Goal: Task Accomplishment & Management: Use online tool/utility

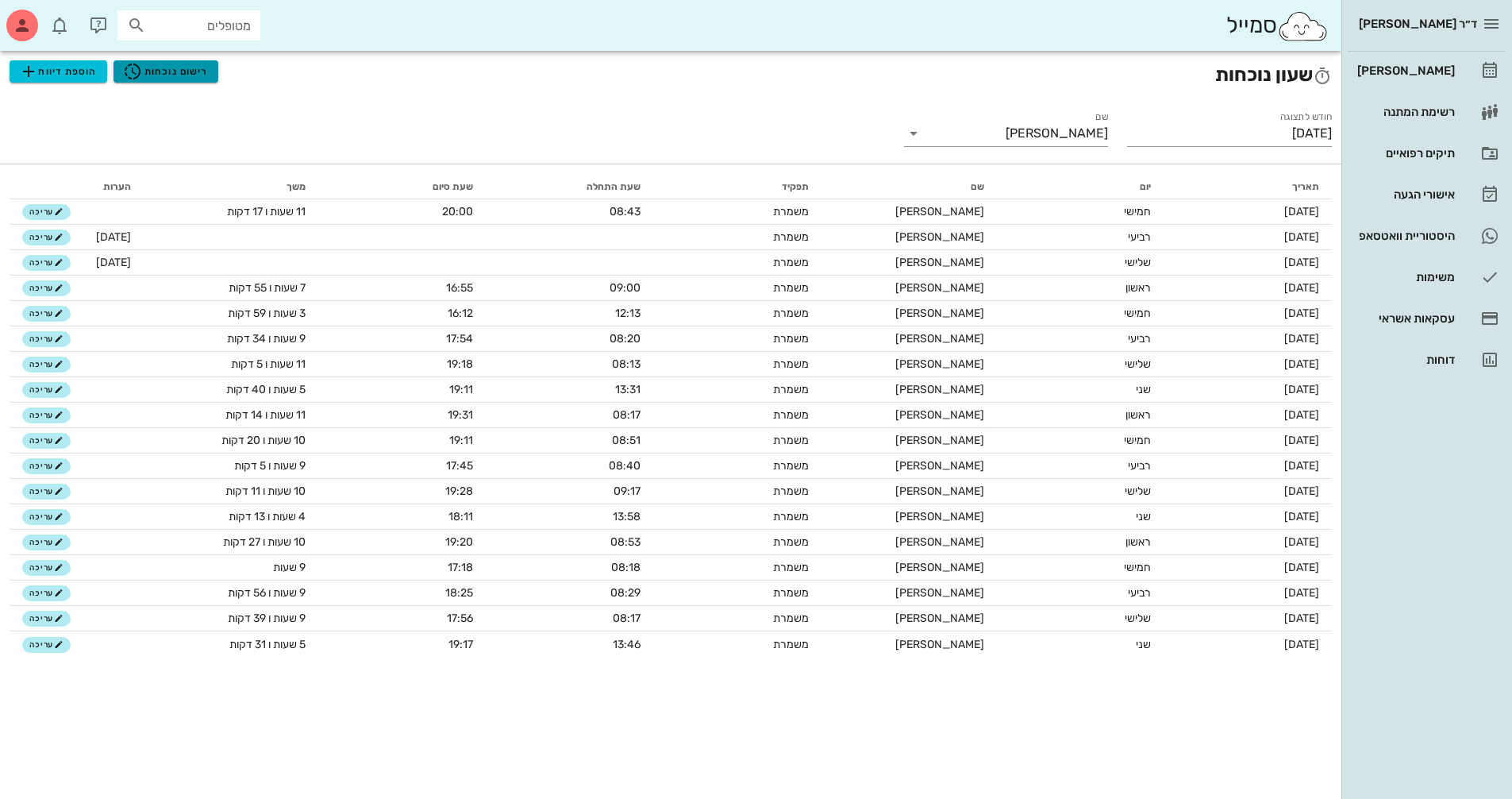
click at [175, 65] on span "רישום נוכחות" at bounding box center [165, 71] width 85 height 19
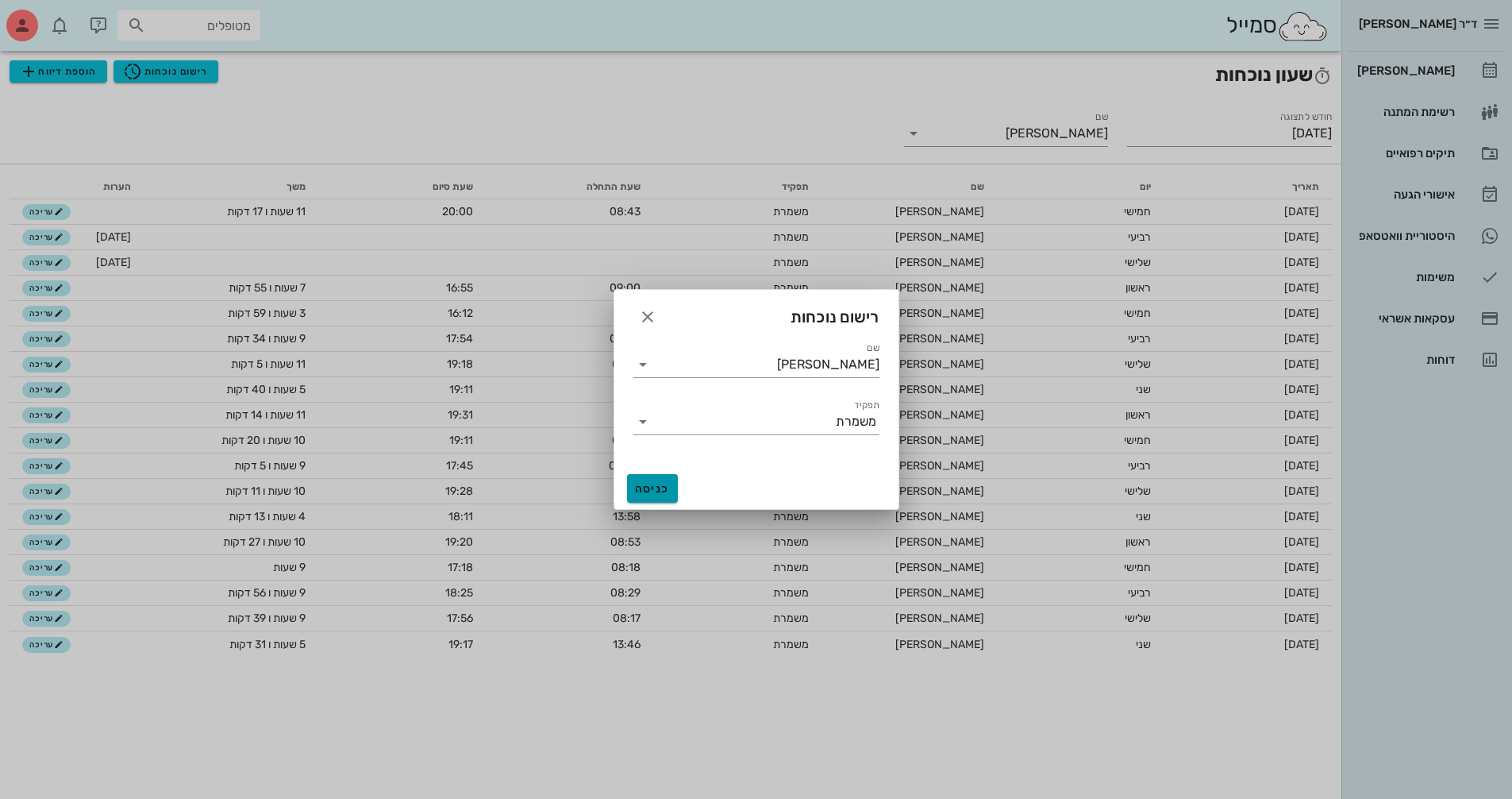
click at [658, 479] on button "כניסה" at bounding box center [653, 488] width 51 height 29
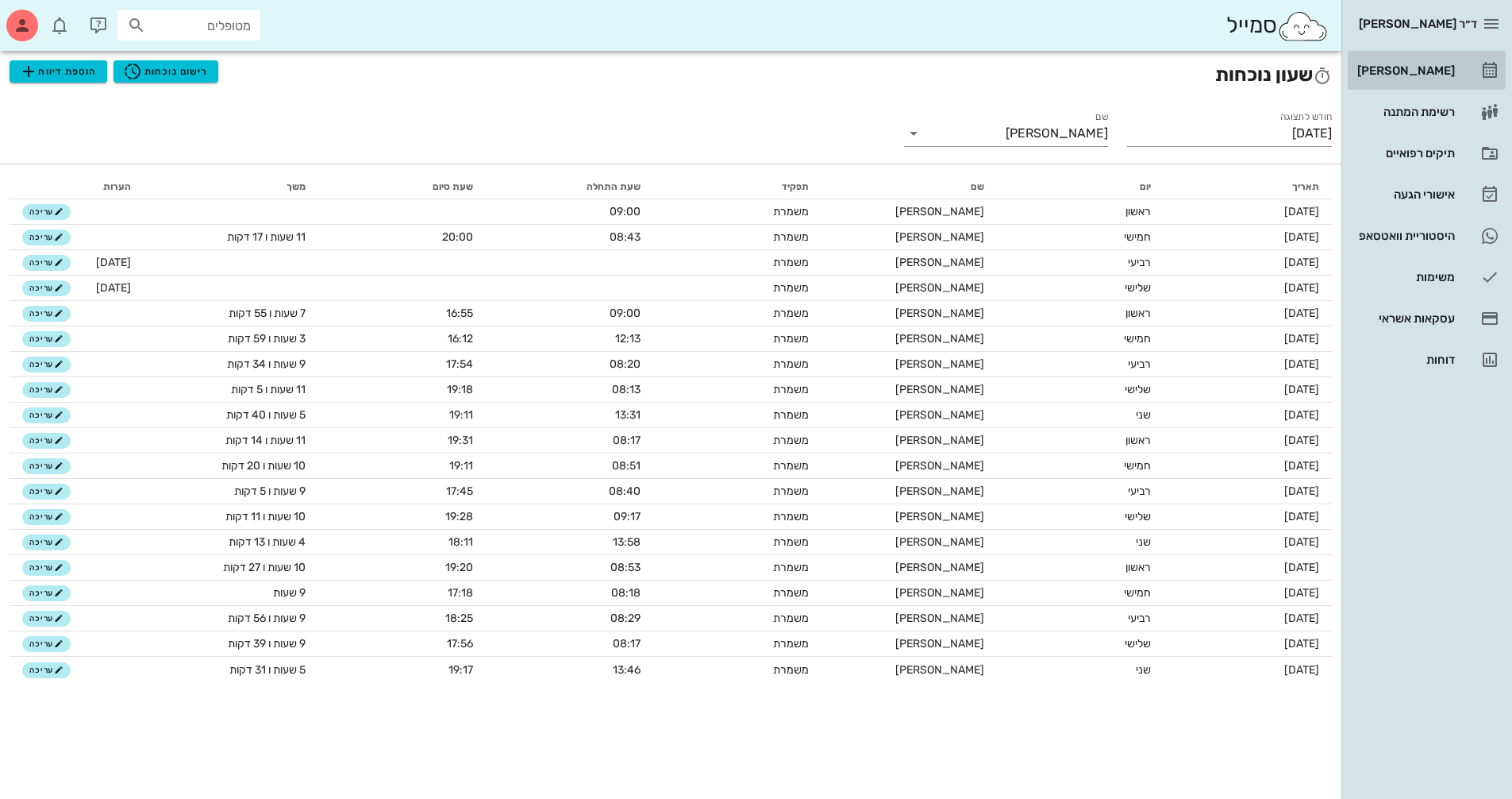
click at [1426, 63] on div "[PERSON_NAME]" at bounding box center [1404, 71] width 100 height 25
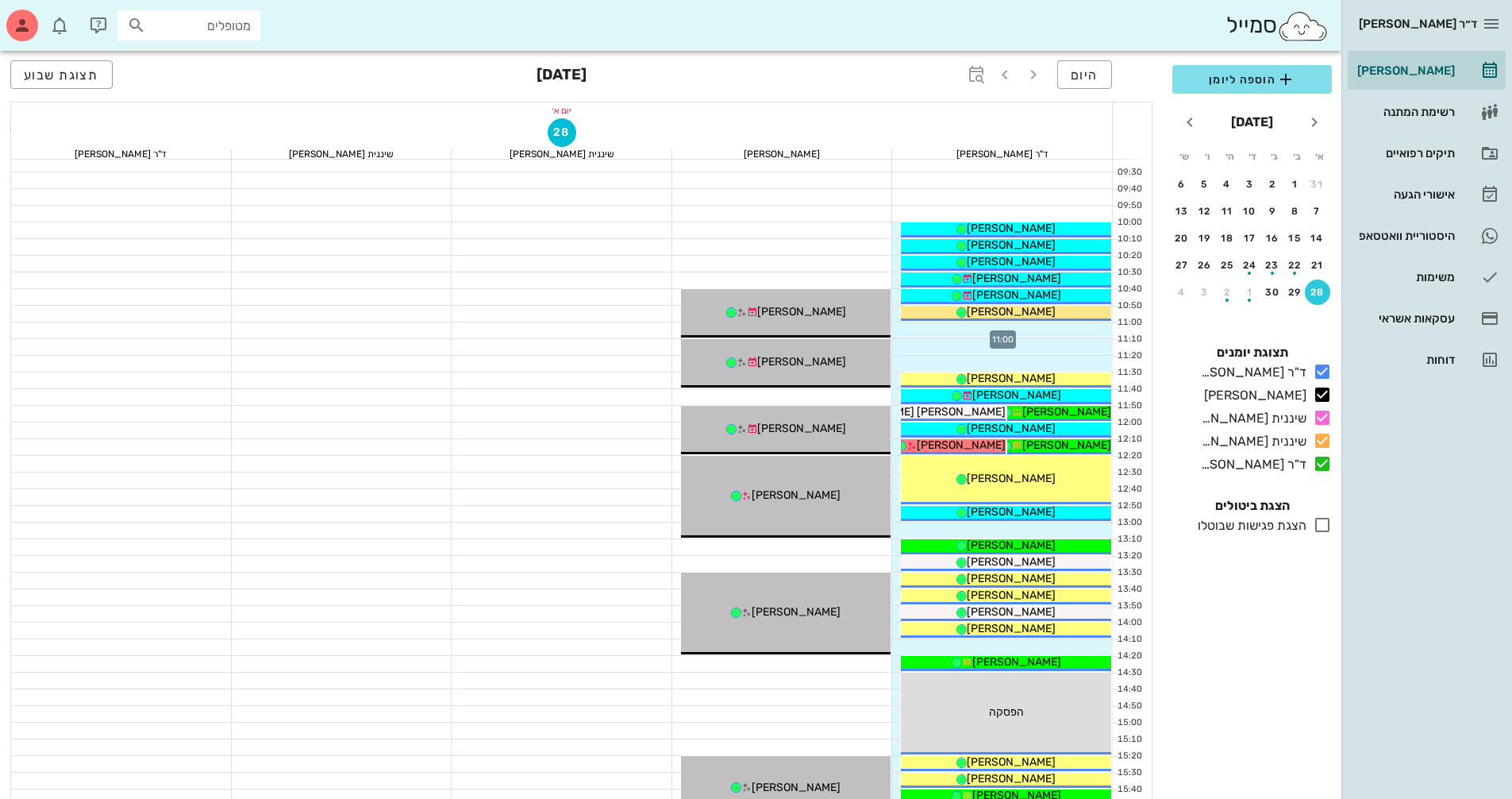
scroll to position [318, 0]
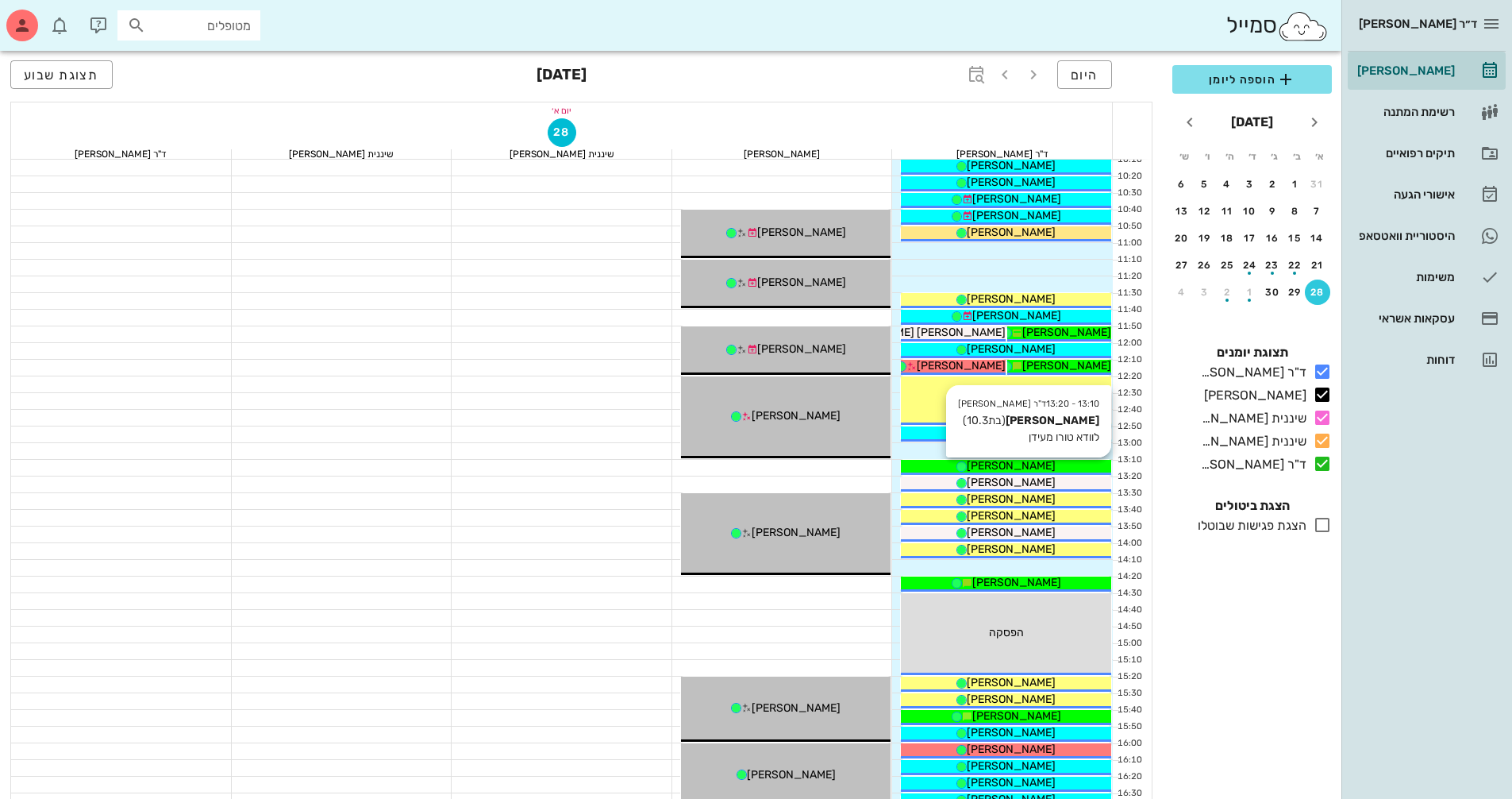
click at [1061, 465] on div "[PERSON_NAME]" at bounding box center [1005, 465] width 210 height 17
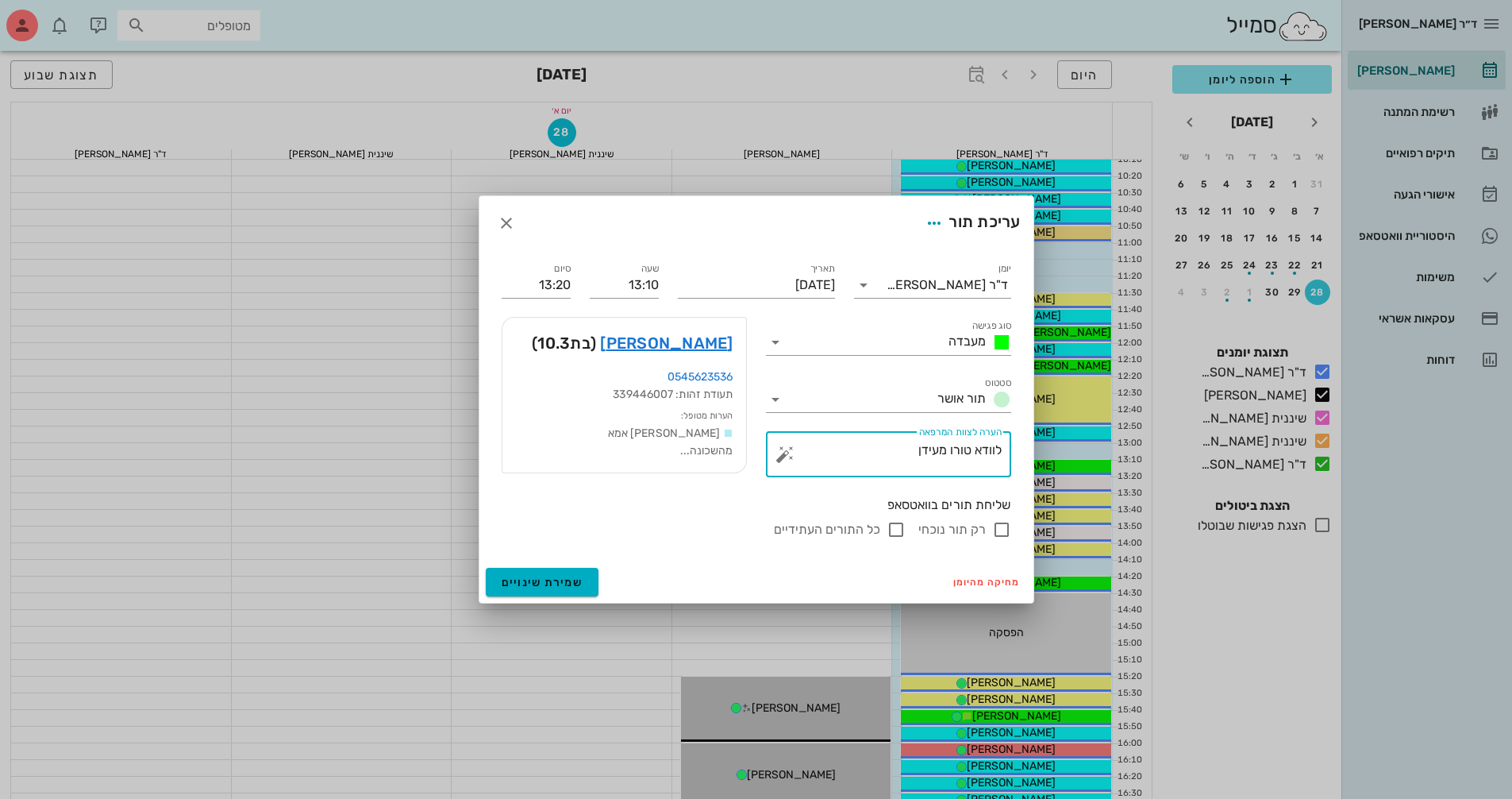
drag, startPoint x: 975, startPoint y: 442, endPoint x: 1040, endPoint y: 451, distance: 65.6
click at [1040, 451] on div "ד״ר [PERSON_NAME] [PERSON_NAME] רשימת המתנה תיקים רפואיים אישורי הגעה היסטוריית…" at bounding box center [756, 462] width 1512 height 1560
type textarea "יש טורו מעידן"
click at [559, 569] on button "שמירת שינויים" at bounding box center [542, 582] width 113 height 29
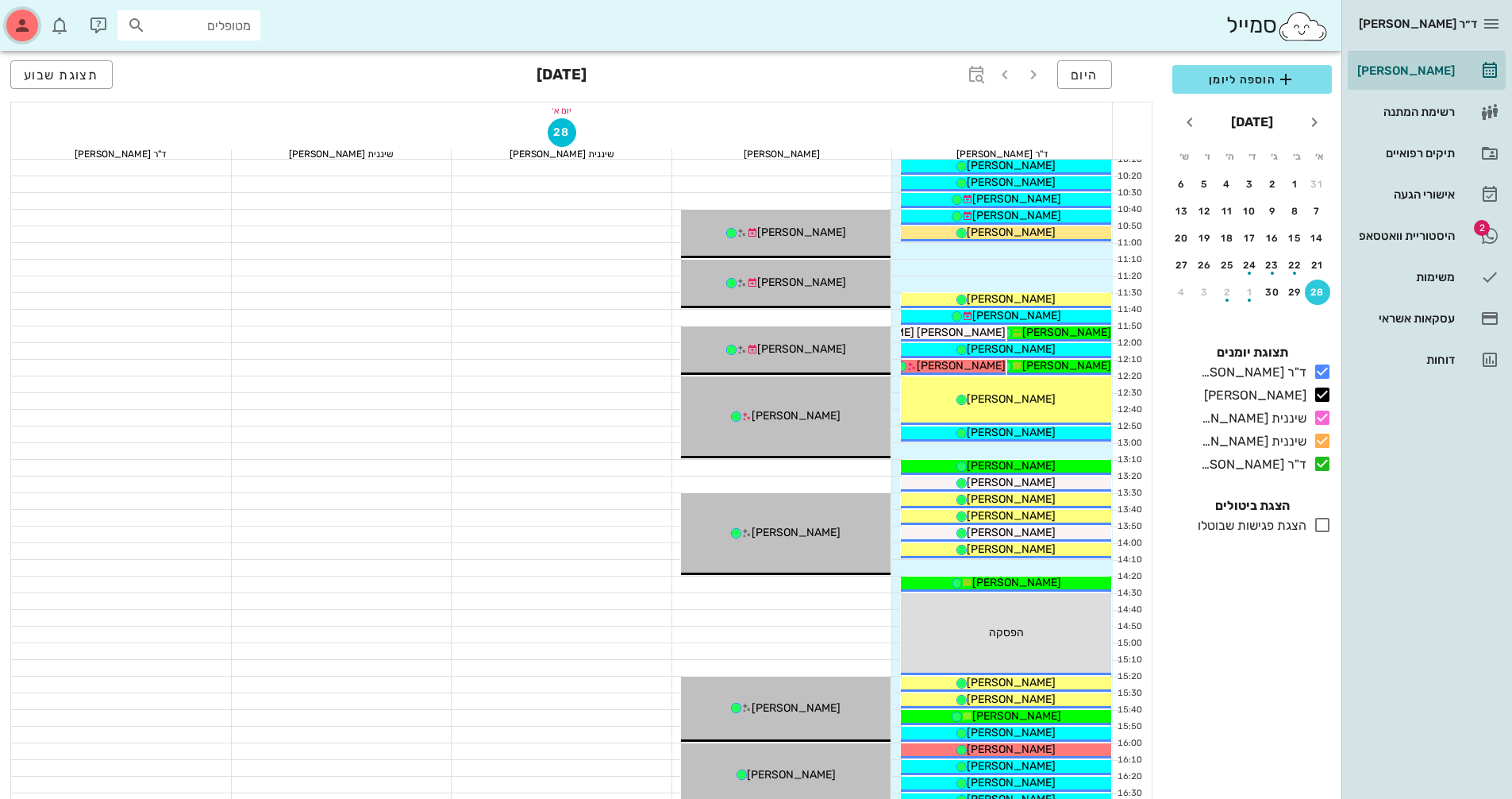
click at [29, 30] on icon "button" at bounding box center [22, 25] width 19 height 19
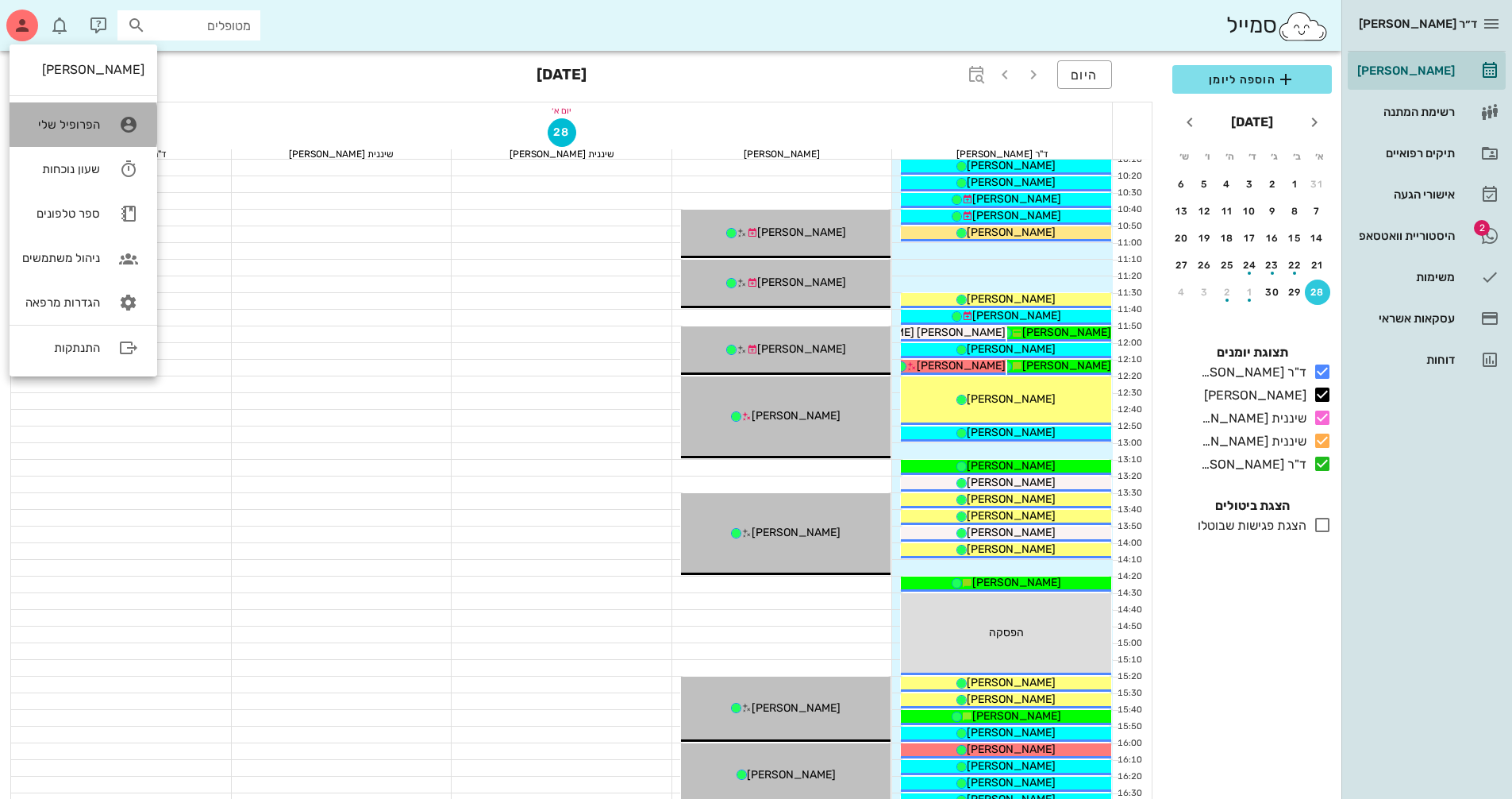
click at [89, 130] on div "הפרופיל שלי" at bounding box center [61, 124] width 78 height 14
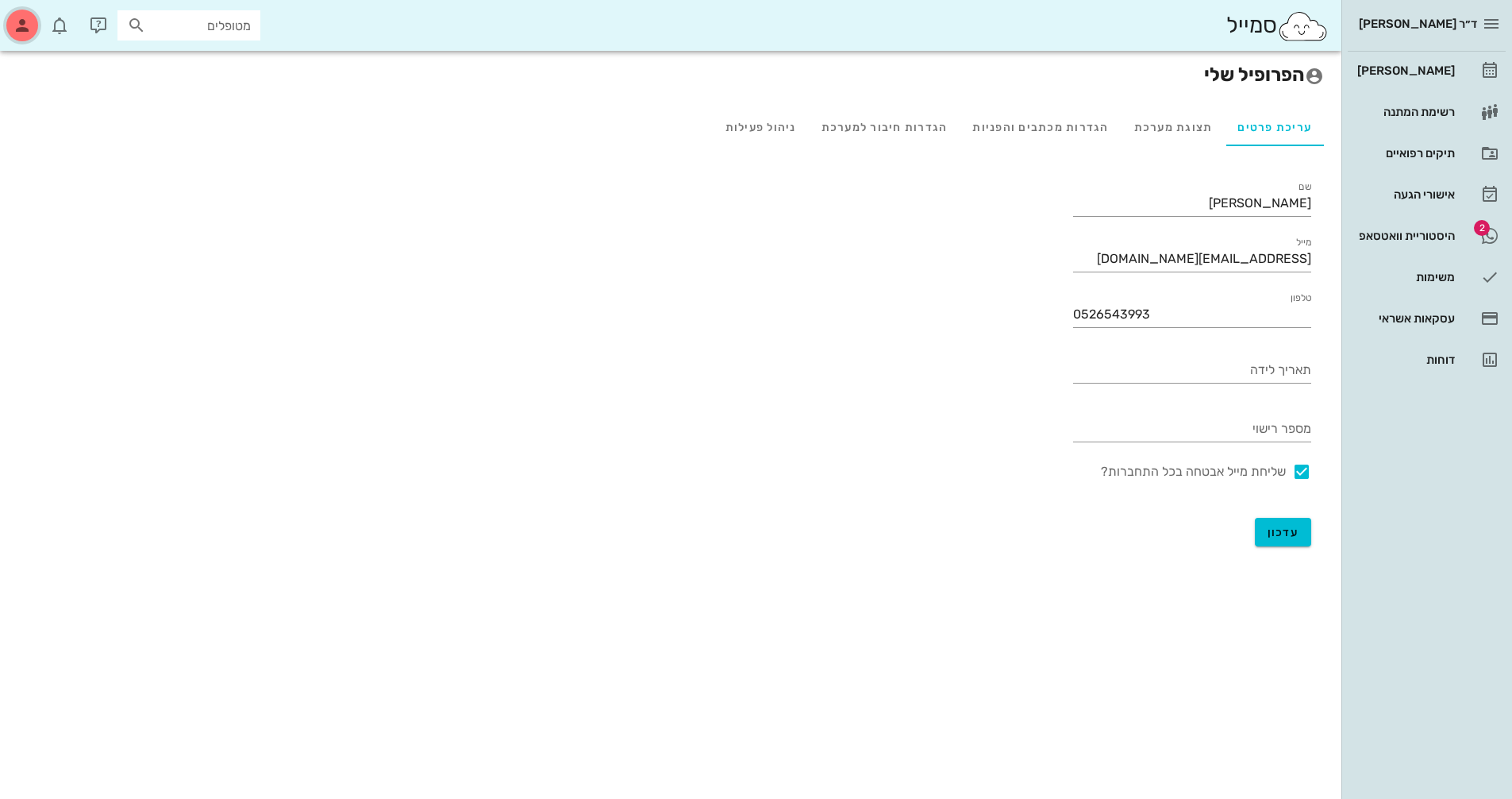
click at [16, 32] on icon "button" at bounding box center [22, 25] width 19 height 19
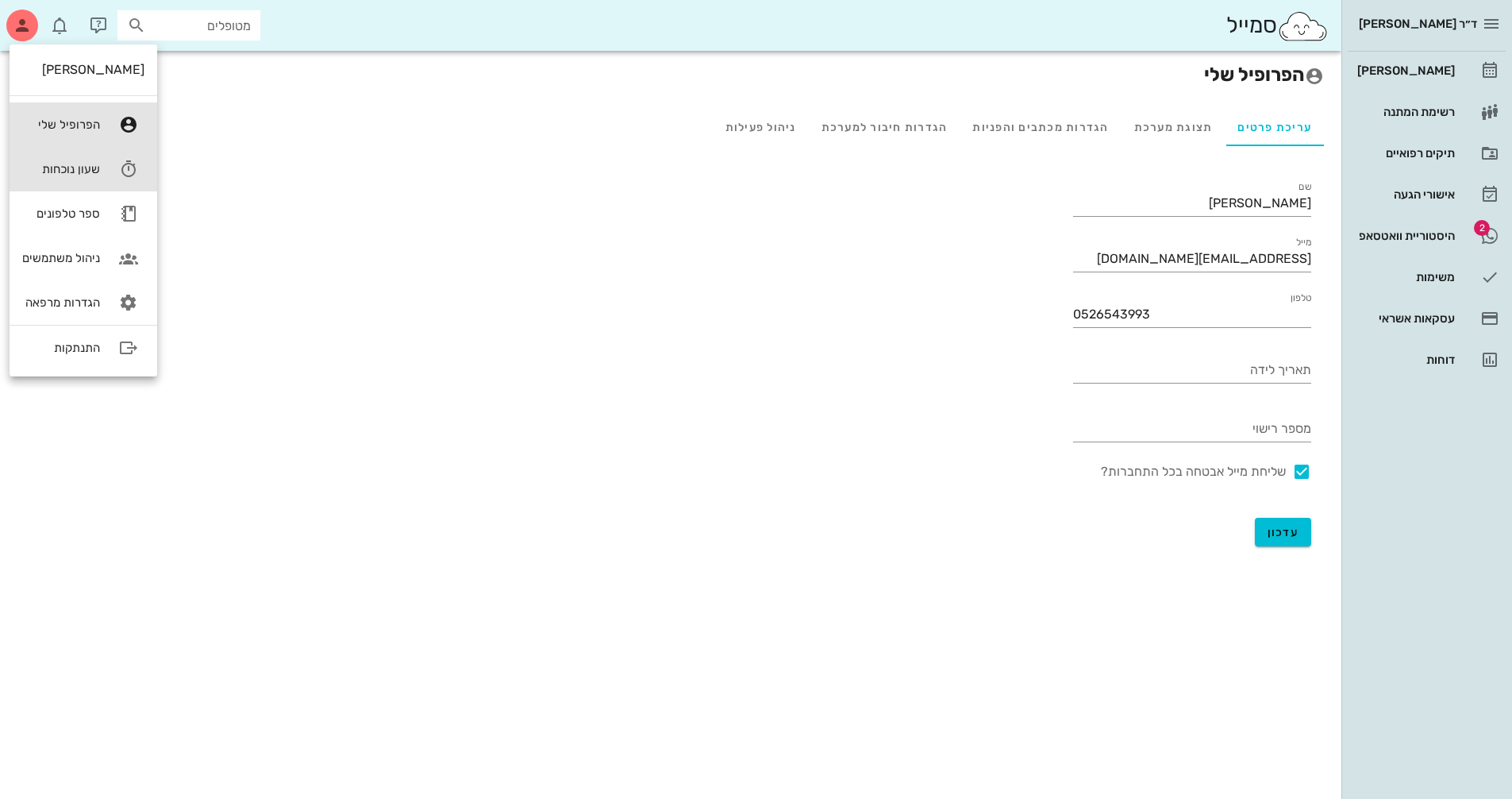
click at [85, 168] on div "שעון נוכחות" at bounding box center [61, 169] width 78 height 14
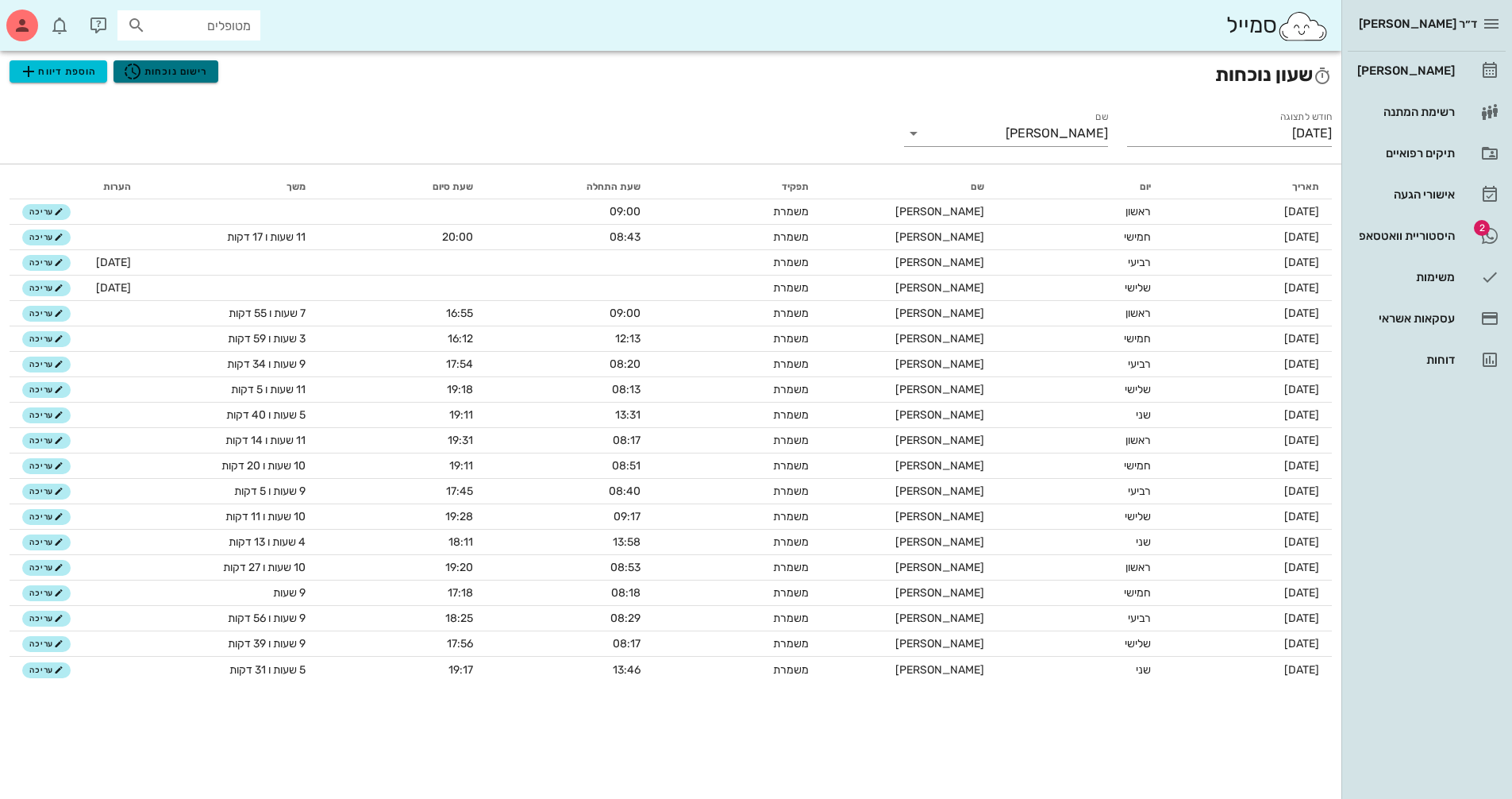
click at [200, 70] on span "רישום נוכחות" at bounding box center [165, 71] width 85 height 19
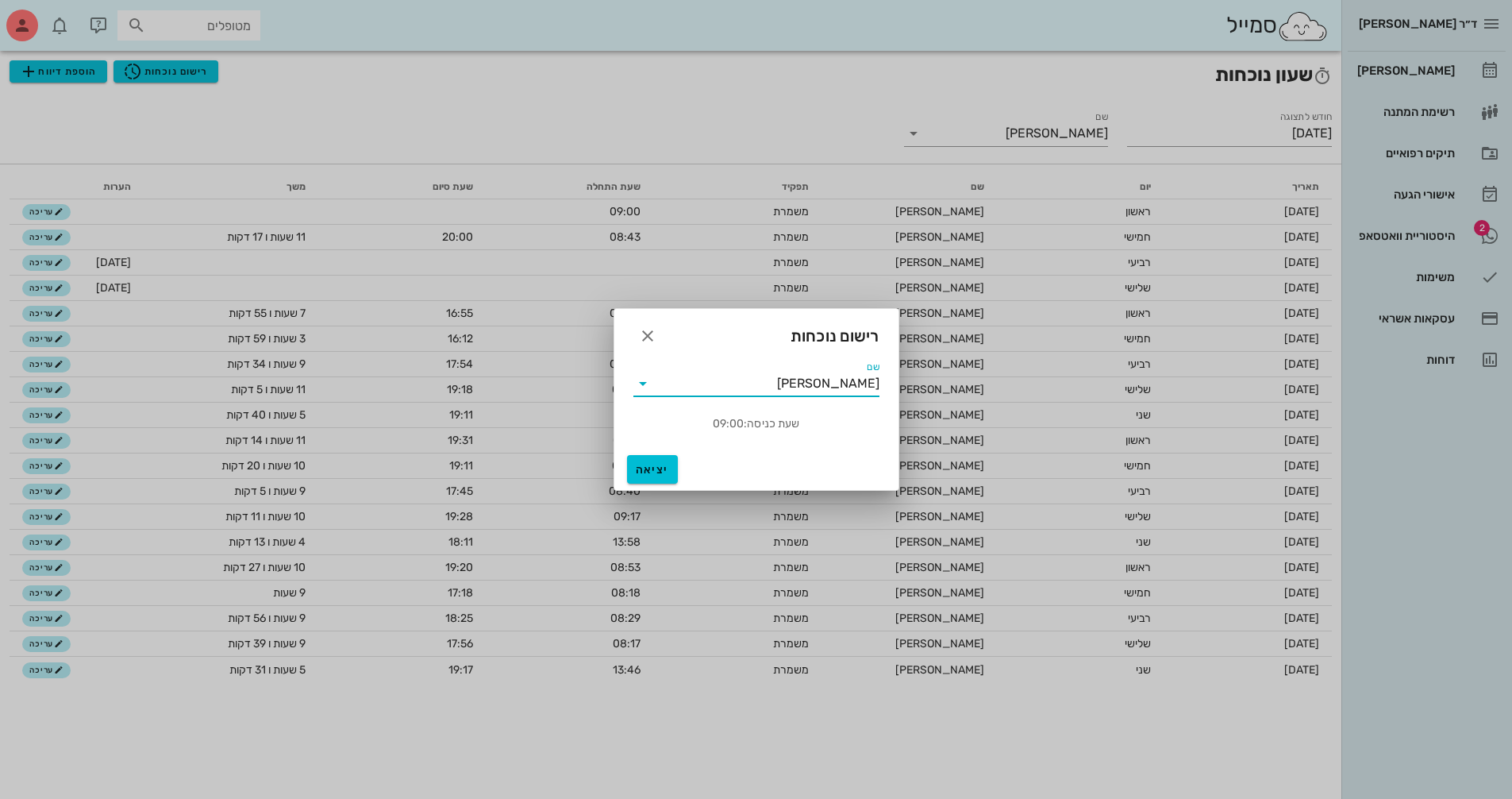
click at [802, 393] on input "[PERSON_NAME]" at bounding box center [767, 383] width 224 height 25
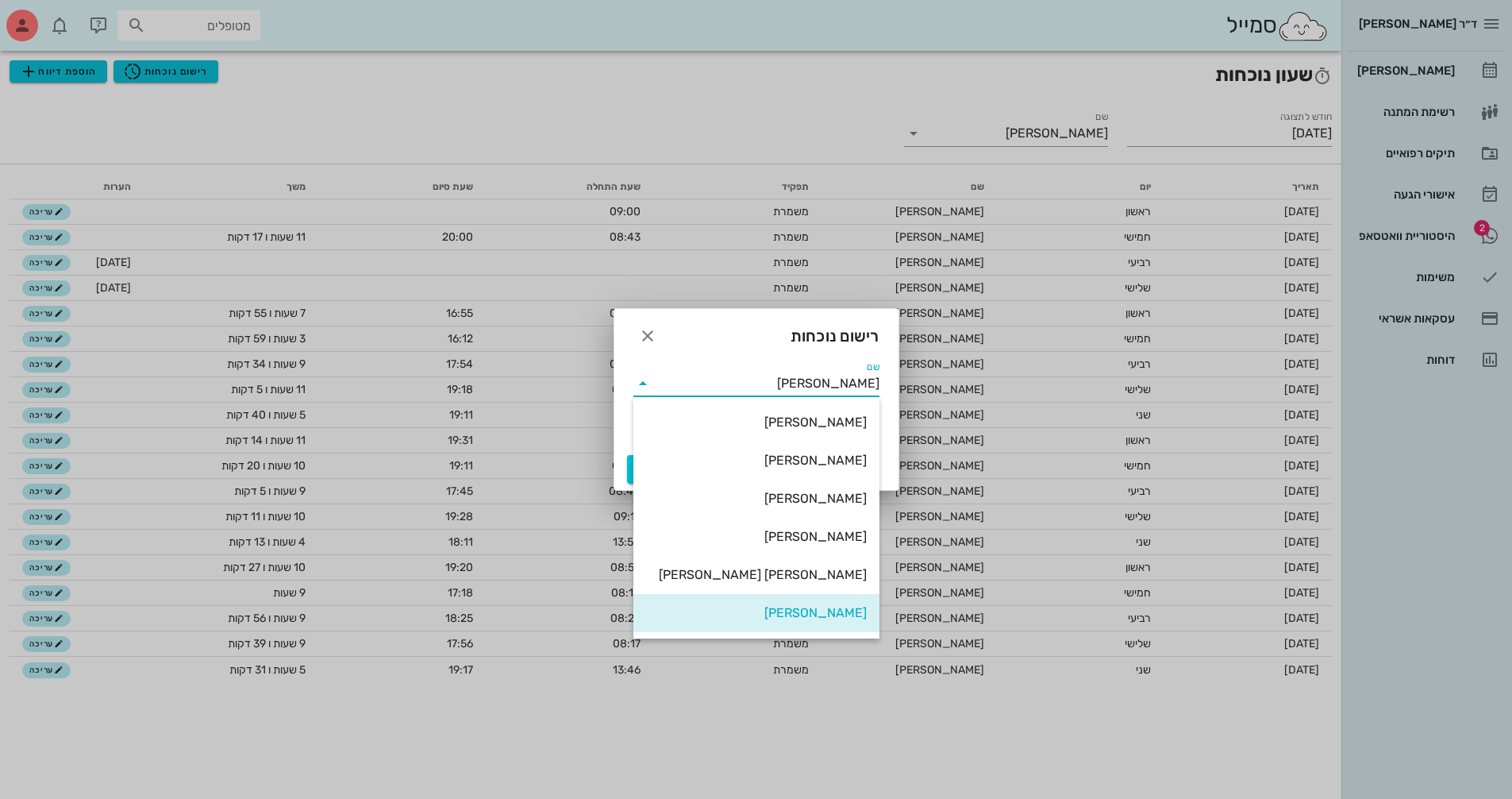
click at [826, 536] on div "[PERSON_NAME]" at bounding box center [756, 536] width 220 height 15
type input "[PERSON_NAME]"
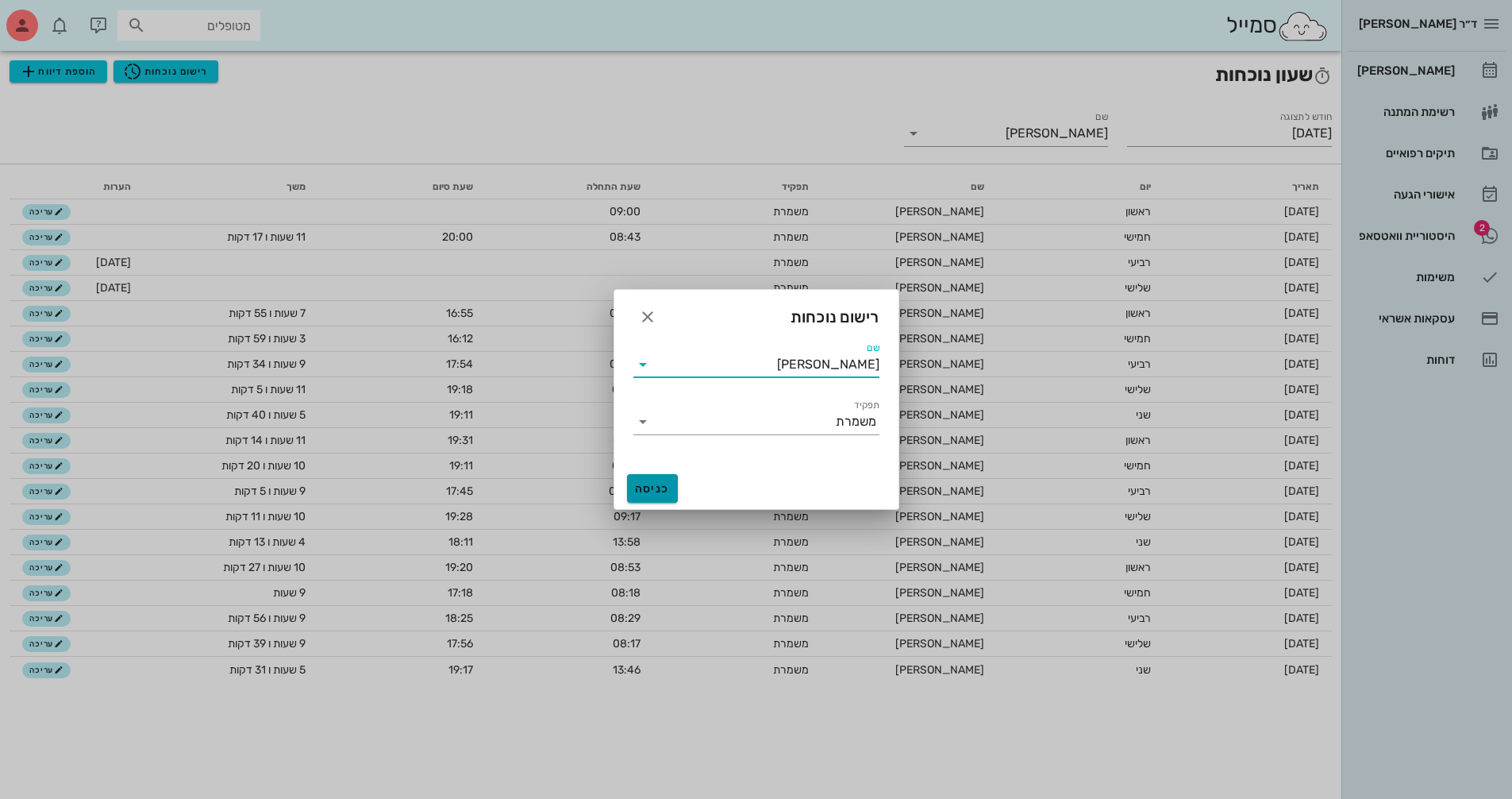
click at [660, 483] on span "כניסה" at bounding box center [652, 489] width 38 height 14
